Goal: Information Seeking & Learning: Learn about a topic

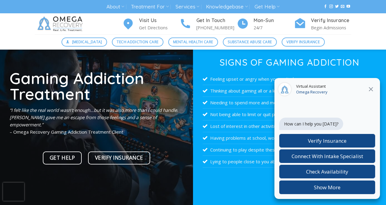
scroll to position [27, 0]
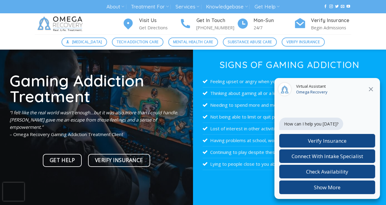
click at [372, 83] on div "Virtual Assistant Omega Recovery" at bounding box center [328, 89] width 106 height 23
click at [372, 87] on icon "Close" at bounding box center [371, 88] width 7 height 7
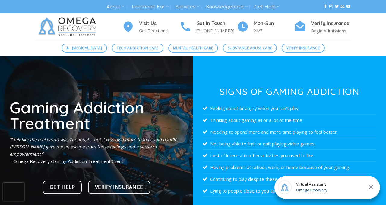
scroll to position [14, 0]
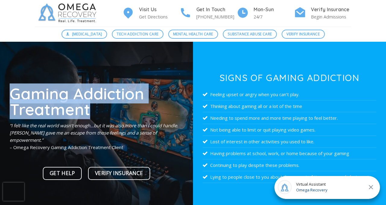
drag, startPoint x: 14, startPoint y: 94, endPoint x: 100, endPoint y: 115, distance: 88.0
click at [102, 117] on h1 "Gaming Addiction Treatment" at bounding box center [97, 101] width 174 height 32
copy h1 "Gaming Addiction Treatment"
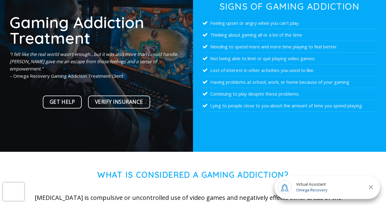
click at [164, 112] on div at bounding box center [96, 60] width 193 height 181
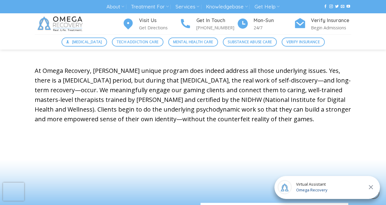
scroll to position [384, 0]
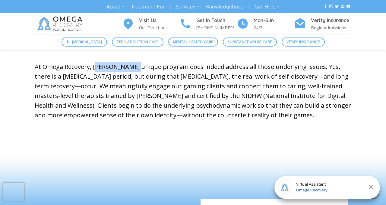
drag, startPoint x: 94, startPoint y: 56, endPoint x: 129, endPoint y: 56, distance: 35.0
click at [129, 62] on p "At Omega Recovery, [PERSON_NAME] unique program does indeed address all those u…" at bounding box center [193, 91] width 317 height 58
click at [148, 84] on p "At Omega Recovery, [PERSON_NAME] unique program does indeed address all those u…" at bounding box center [193, 91] width 317 height 58
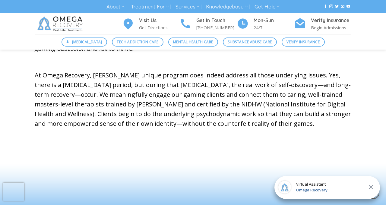
scroll to position [373, 0]
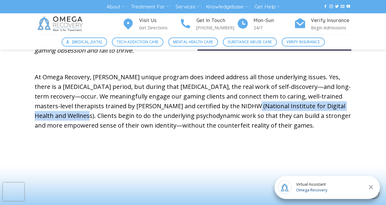
drag, startPoint x: 210, startPoint y: 96, endPoint x: 349, endPoint y: 93, distance: 138.5
click at [349, 94] on p "At Omega Recovery, [PERSON_NAME] unique program does indeed address all those u…" at bounding box center [193, 101] width 317 height 58
copy p "(National Institute for Digital Health and Wellness"
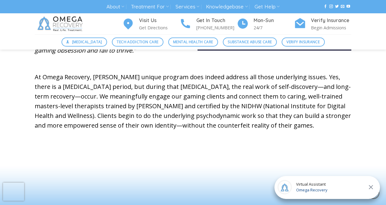
click at [209, 114] on p "At Omega Recovery, [PERSON_NAME] unique program does indeed address all those u…" at bounding box center [193, 101] width 317 height 58
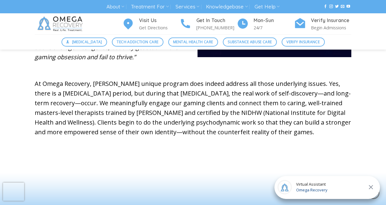
scroll to position [365, 0]
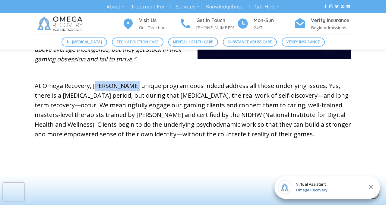
drag, startPoint x: 92, startPoint y: 76, endPoint x: 127, endPoint y: 77, distance: 35.0
click at [127, 81] on p "At Omega Recovery, [PERSON_NAME] unique program does indeed address all those u…" at bounding box center [193, 110] width 317 height 58
copy p "[PERSON_NAME]"
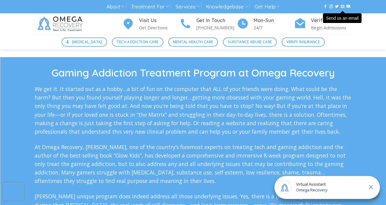
scroll to position [1025, 0]
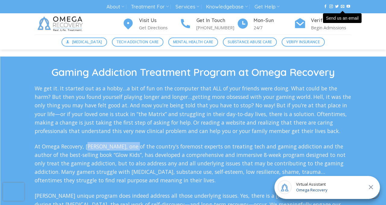
drag, startPoint x: 88, startPoint y: 149, endPoint x: 135, endPoint y: 152, distance: 47.2
click at [135, 152] on p "At Omega Recovery, [PERSON_NAME], one of the country’s foremost experts on trea…" at bounding box center [193, 163] width 317 height 43
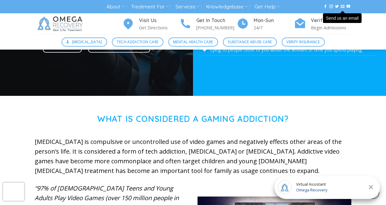
scroll to position [0, 0]
